Goal: Information Seeking & Learning: Check status

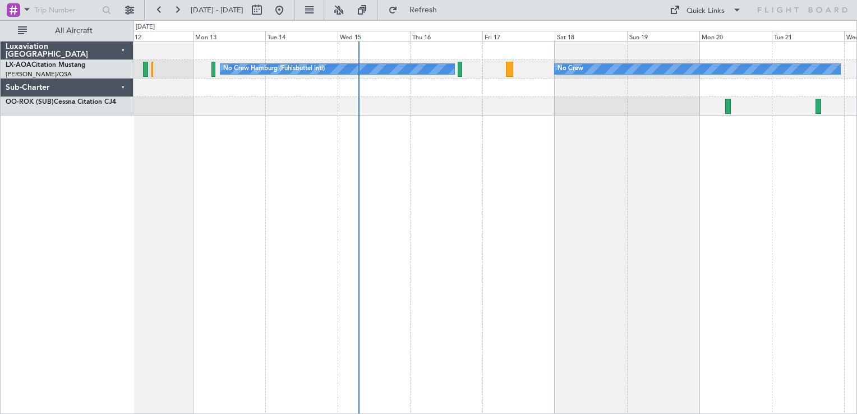
click at [498, 128] on div "No Crew Hamburg (Fuhlsbuttel Intl) No Crew" at bounding box center [496, 227] width 724 height 373
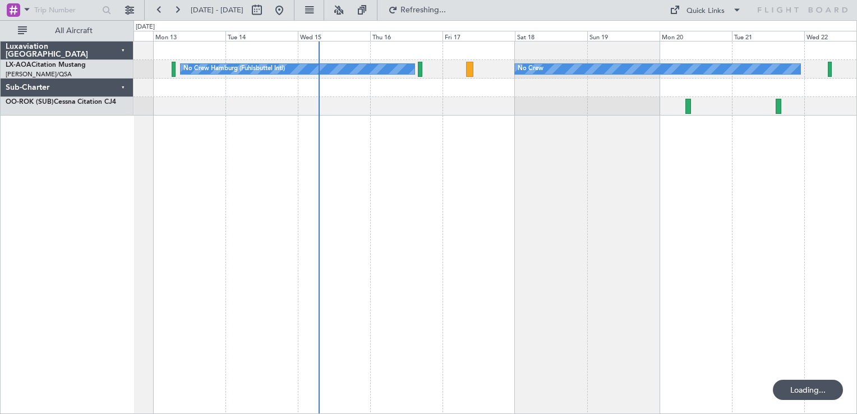
click at [298, 159] on div "No Crew Hamburg (Fuhlsbuttel Intl) No Crew" at bounding box center [496, 227] width 724 height 373
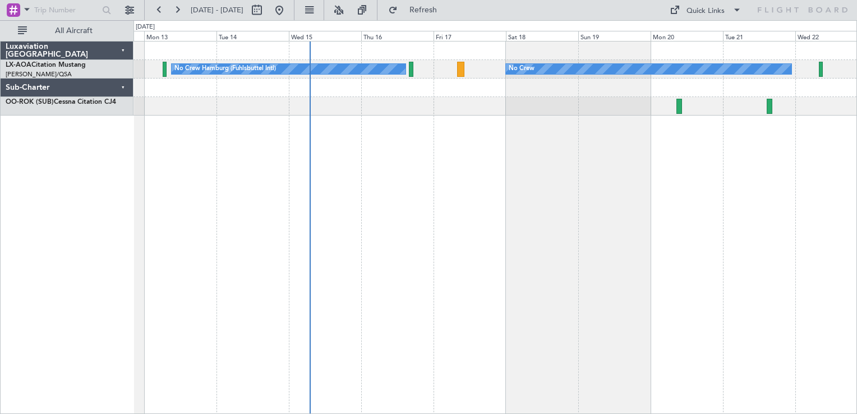
click at [568, 187] on div "No Crew Hamburg (Fuhlsbuttel Intl) No Crew" at bounding box center [496, 227] width 724 height 373
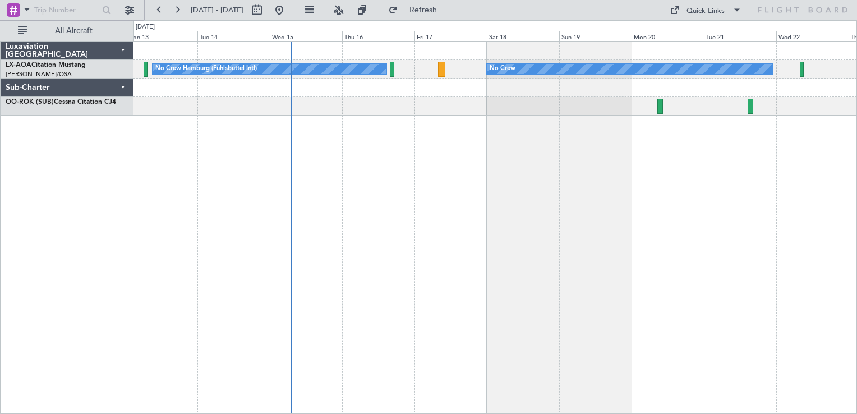
click at [641, 259] on div "No Crew Hamburg (Fuhlsbuttel Intl) No Crew" at bounding box center [496, 227] width 724 height 373
click at [133, 10] on button at bounding box center [130, 10] width 18 height 18
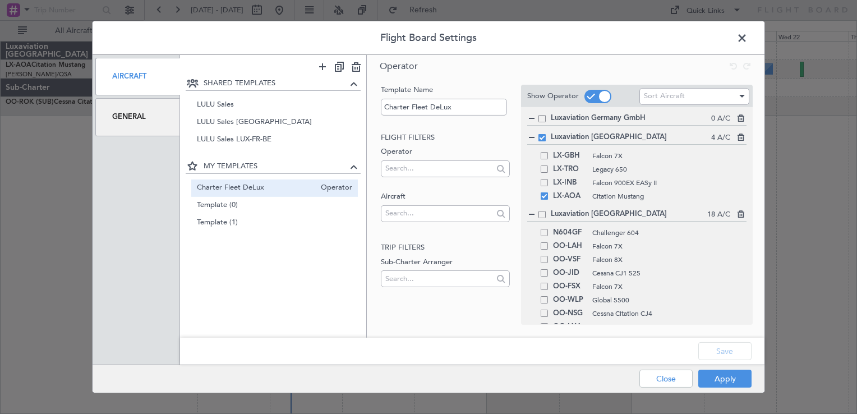
click at [748, 36] on span at bounding box center [748, 41] width 0 height 22
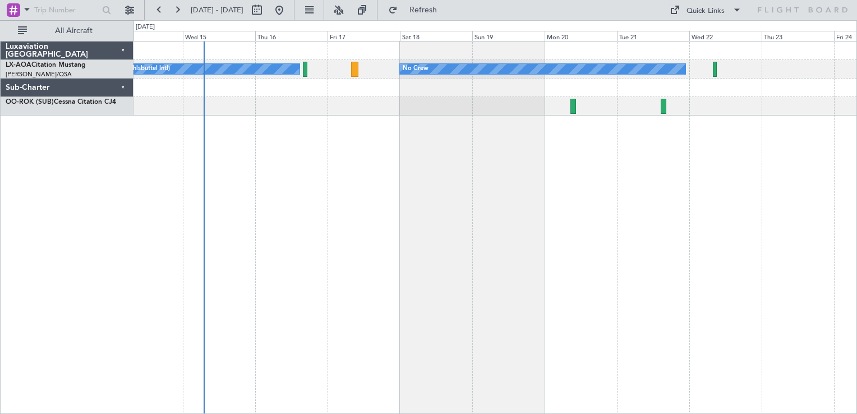
click at [721, 114] on div "No Crew Hamburg (Fuhlsbuttel Intl) No Crew" at bounding box center [495, 79] width 723 height 74
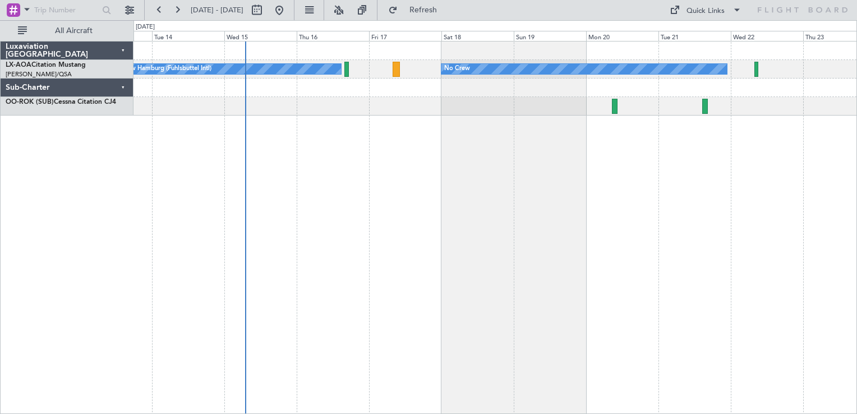
click at [371, 366] on div "No Crew Hamburg (Fuhlsbuttel Intl) No Crew" at bounding box center [496, 227] width 724 height 373
click at [336, 271] on div "No Crew Hamburg (Fuhlsbuttel Intl) No Crew" at bounding box center [496, 227] width 724 height 373
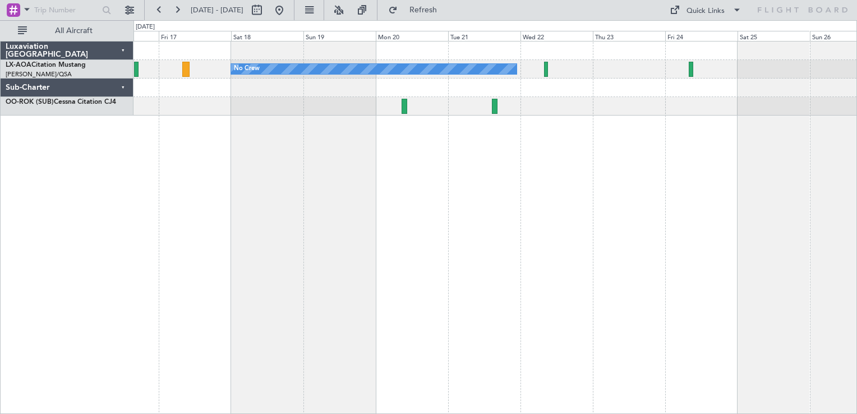
click at [327, 258] on div "No Crew Planned Maint [GEOGRAPHIC_DATA] No Crew Hamburg (Fuhlsbuttel Intl)" at bounding box center [496, 227] width 724 height 373
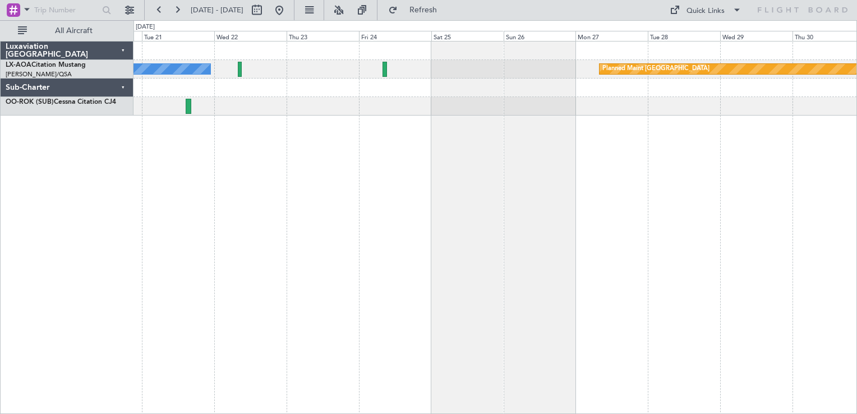
click at [424, 182] on div "Planned Maint [GEOGRAPHIC_DATA] No Crew" at bounding box center [496, 227] width 724 height 373
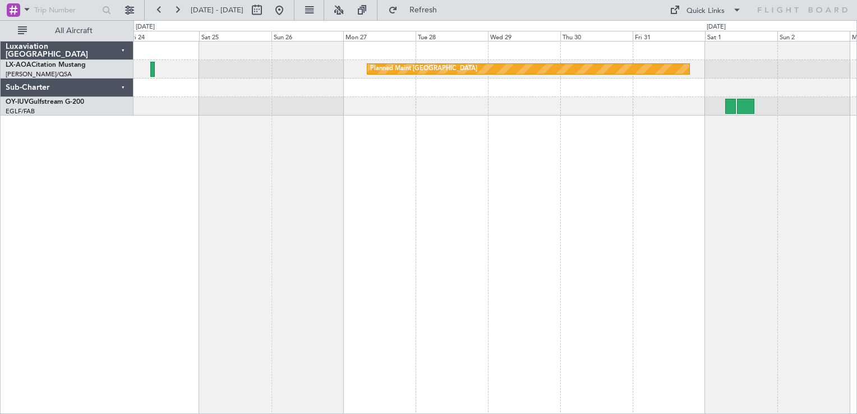
click at [573, 127] on div "Planned Maint [GEOGRAPHIC_DATA] No Crew" at bounding box center [496, 227] width 724 height 373
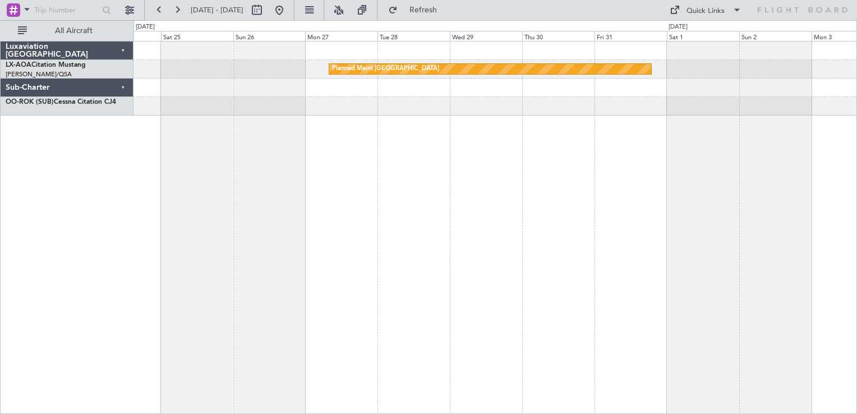
click at [397, 232] on div "Planned Maint [GEOGRAPHIC_DATA]" at bounding box center [496, 227] width 724 height 373
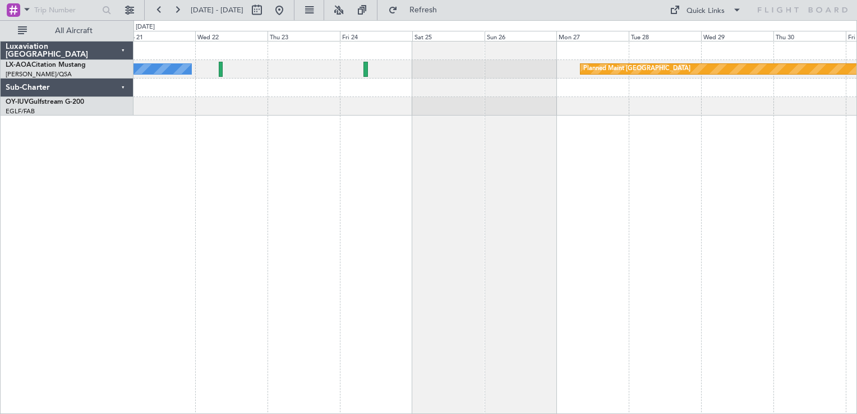
click at [628, 153] on div "Planned Maint [GEOGRAPHIC_DATA] No Crew" at bounding box center [496, 227] width 724 height 373
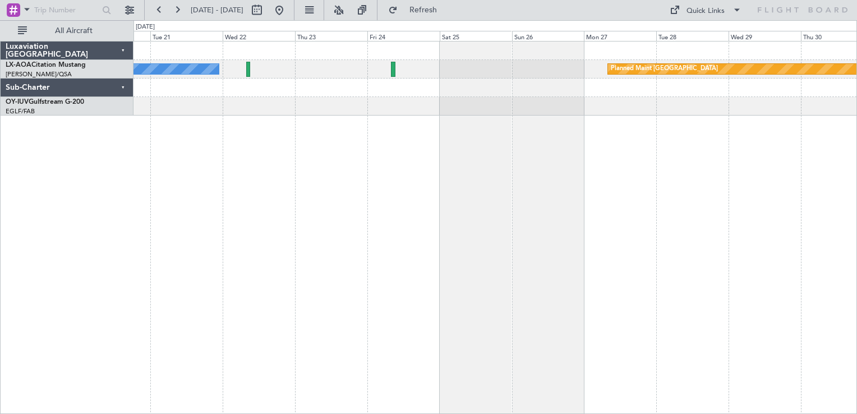
click at [360, 112] on div at bounding box center [495, 106] width 723 height 19
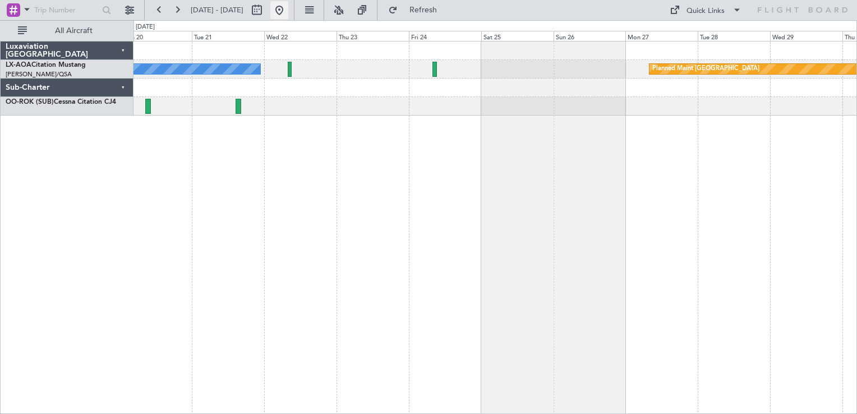
click at [288, 8] on button at bounding box center [279, 10] width 18 height 18
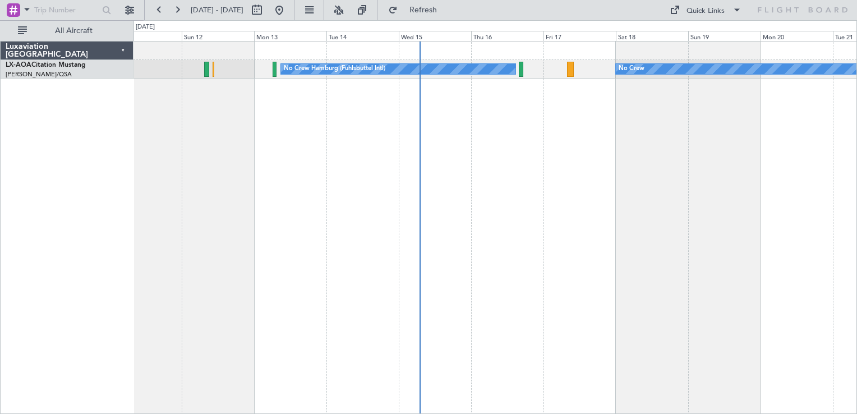
click at [252, 187] on div "No Crew Hamburg (Fuhlsbuttel Intl) No Crew" at bounding box center [496, 227] width 724 height 373
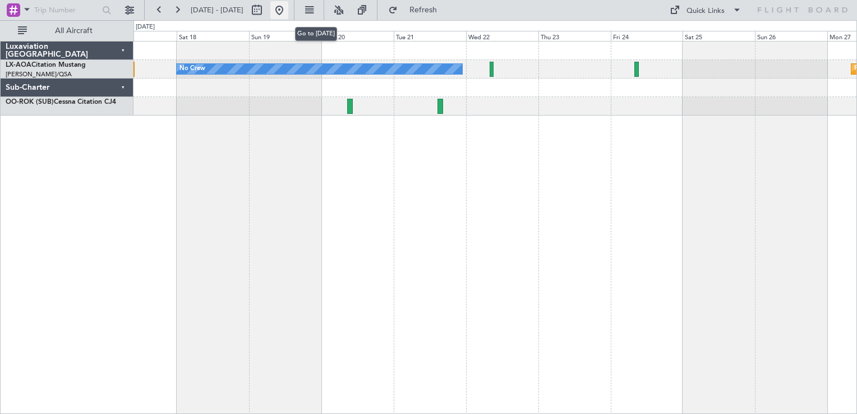
click at [288, 11] on button at bounding box center [279, 10] width 18 height 18
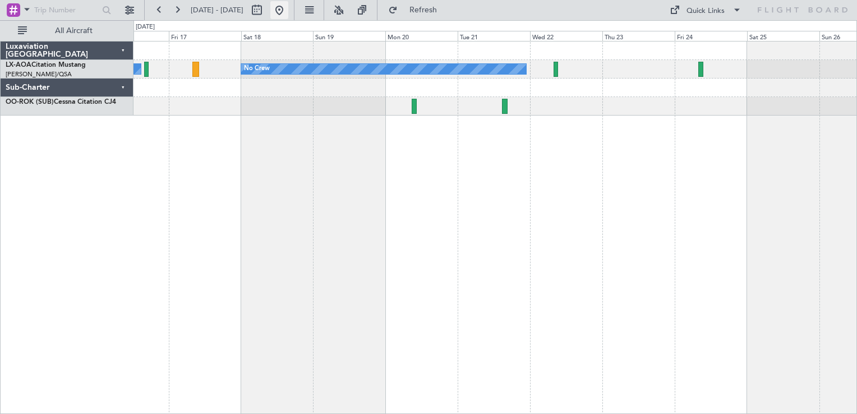
click at [288, 13] on button at bounding box center [279, 10] width 18 height 18
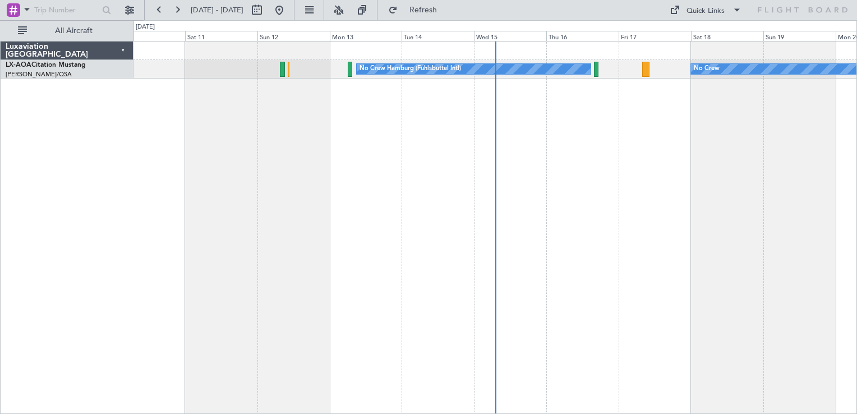
click at [365, 275] on div "No Crew No Crew Hamburg (Fuhlsbuttel Intl)" at bounding box center [496, 227] width 724 height 373
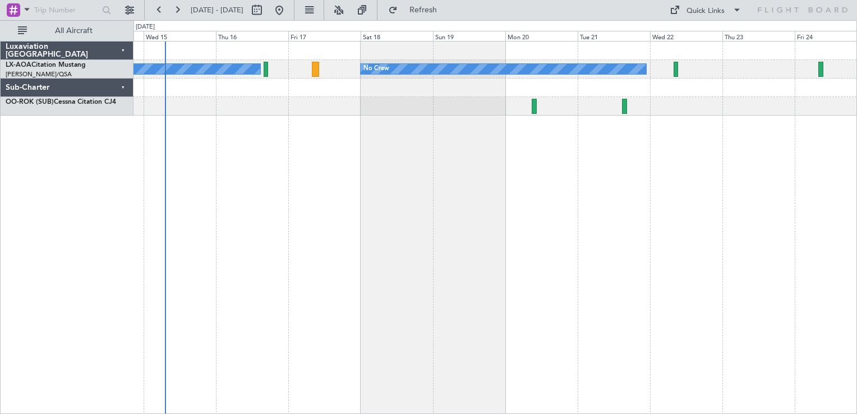
click at [381, 213] on div "No Crew No Crew Hamburg (Fuhlsbuttel Intl) Planned Maint [GEOGRAPHIC_DATA]" at bounding box center [496, 227] width 724 height 373
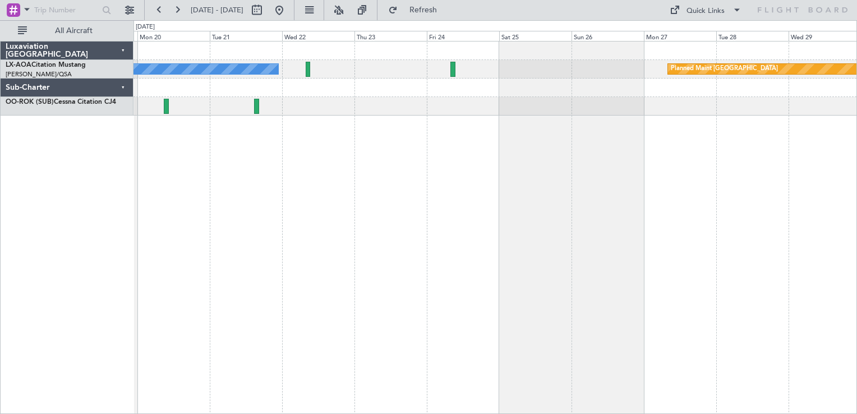
click at [466, 146] on div "No Crew Planned Maint [GEOGRAPHIC_DATA]" at bounding box center [496, 227] width 724 height 373
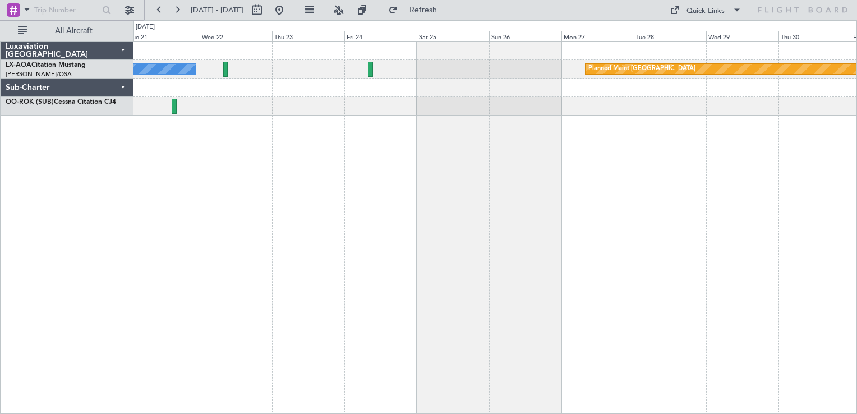
click at [646, 171] on div "No Crew Planned Maint [GEOGRAPHIC_DATA]" at bounding box center [496, 227] width 724 height 373
click at [288, 11] on button at bounding box center [279, 10] width 18 height 18
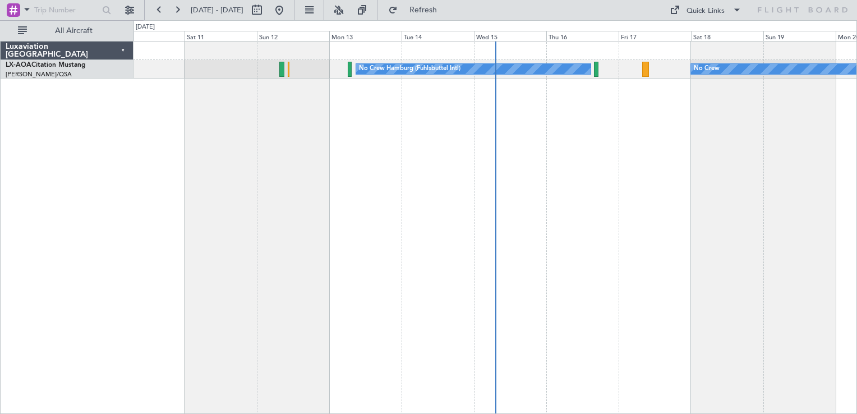
click at [330, 196] on div "No Crew No Crew Hamburg (Fuhlsbuttel Intl)" at bounding box center [496, 227] width 724 height 373
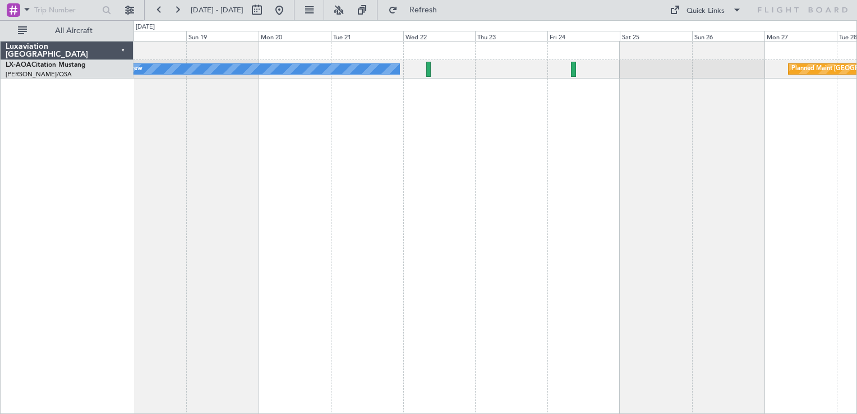
click at [357, 199] on div "No Crew Planned Maint [GEOGRAPHIC_DATA] No Crew Hamburg (Fuhlsbuttel Intl)" at bounding box center [496, 227] width 724 height 373
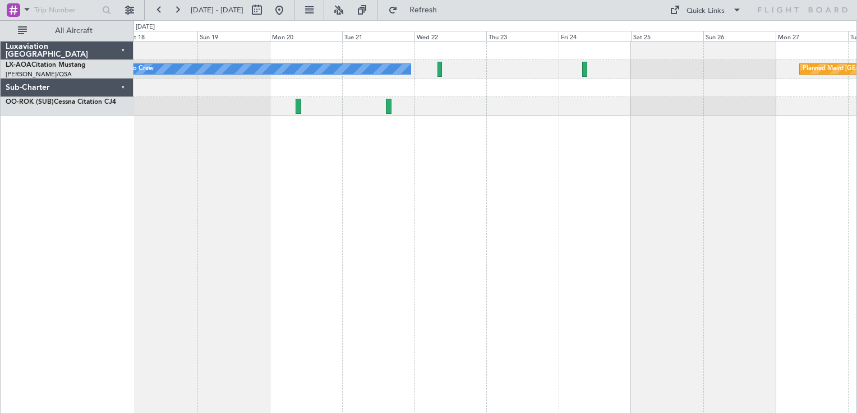
click at [526, 236] on div "No Crew Planned Maint [GEOGRAPHIC_DATA] No Crew Hamburg (Fuhlsbuttel Intl)" at bounding box center [496, 227] width 724 height 373
click at [288, 12] on button at bounding box center [279, 10] width 18 height 18
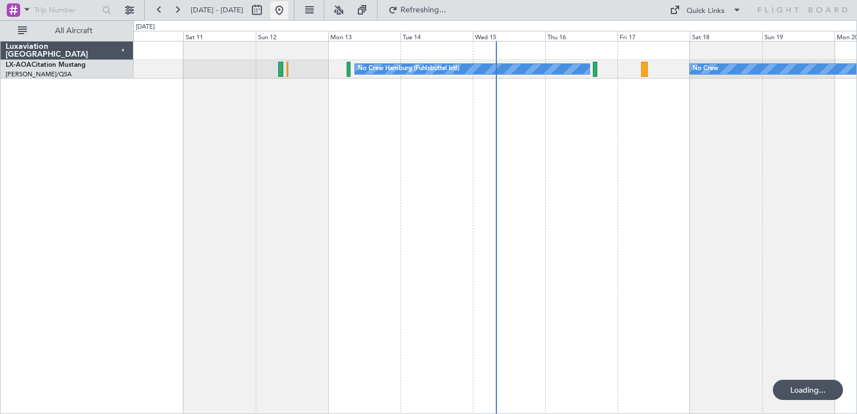
click at [288, 8] on button at bounding box center [279, 10] width 18 height 18
